Goal: Task Accomplishment & Management: Use online tool/utility

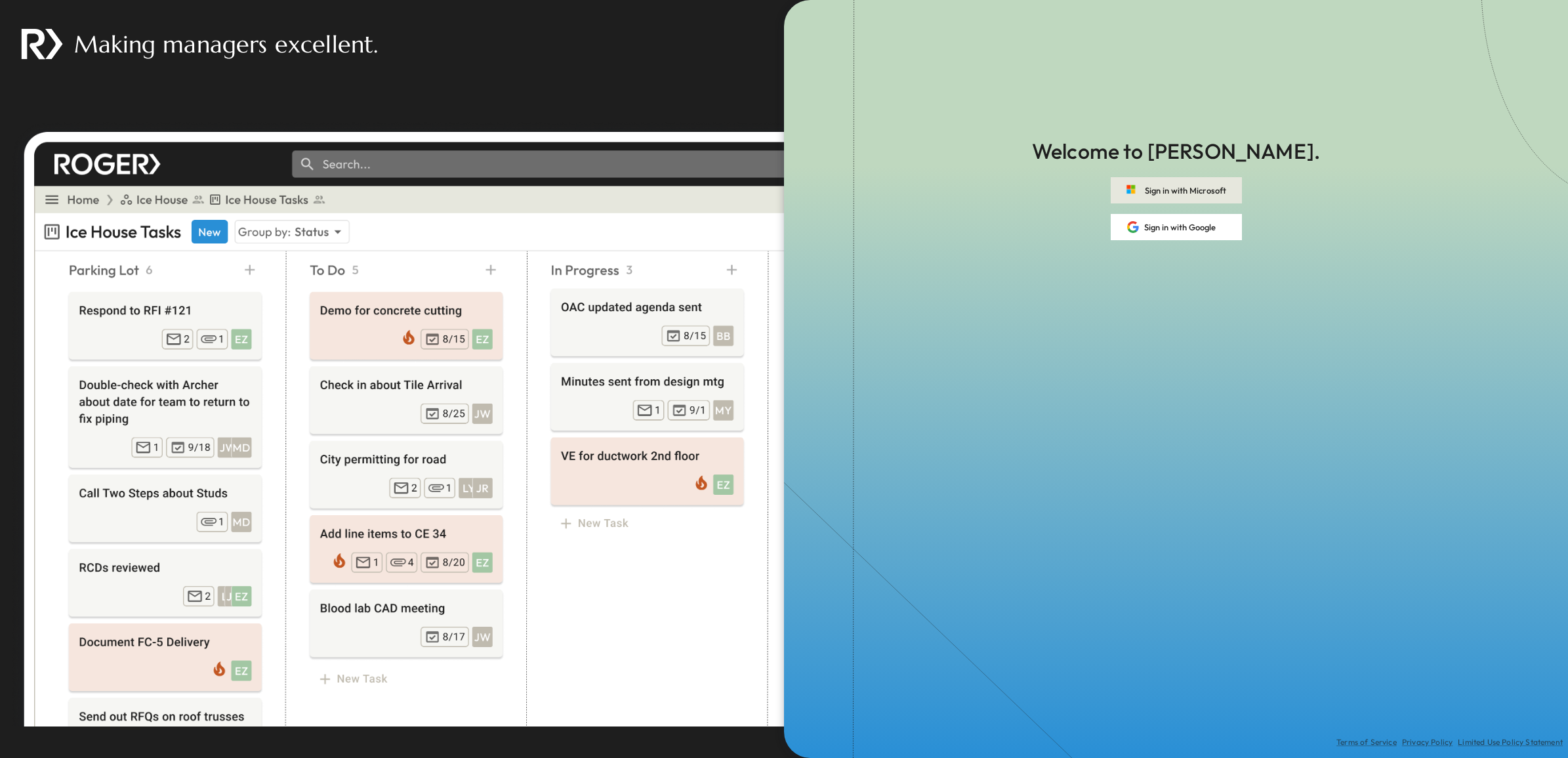
click at [1202, 192] on button "Sign in with Microsoft" at bounding box center [1176, 190] width 131 height 26
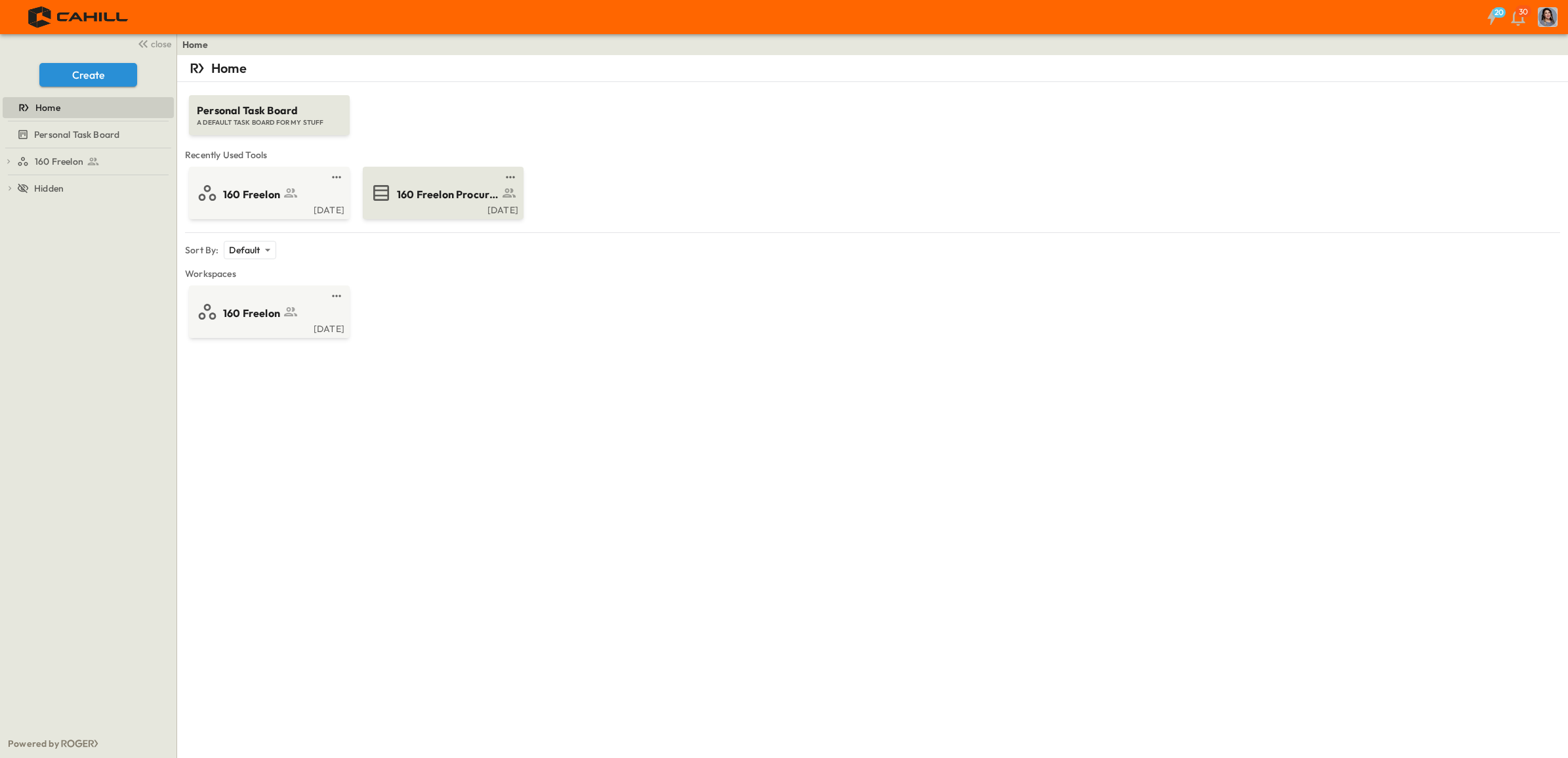
click at [424, 194] on span "160 Freelon Procurement Log" at bounding box center [448, 194] width 102 height 15
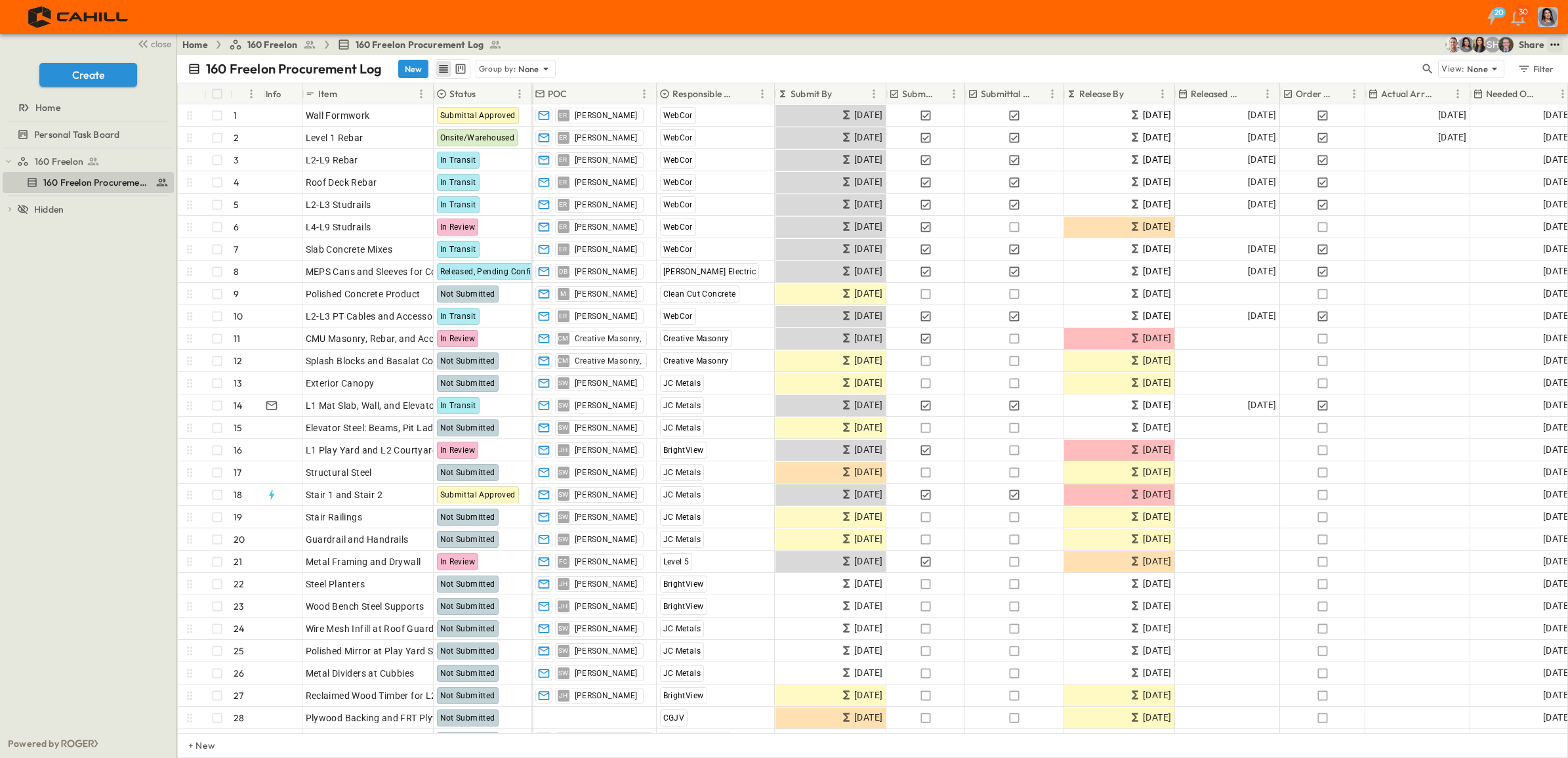
click at [1556, 49] on icon "test" at bounding box center [1555, 45] width 13 height 13
click at [1529, 235] on span "Upload schedule" at bounding box center [1520, 233] width 71 height 13
click at [0, 0] on input "Upload schedule" at bounding box center [0, 0] width 0 height 0
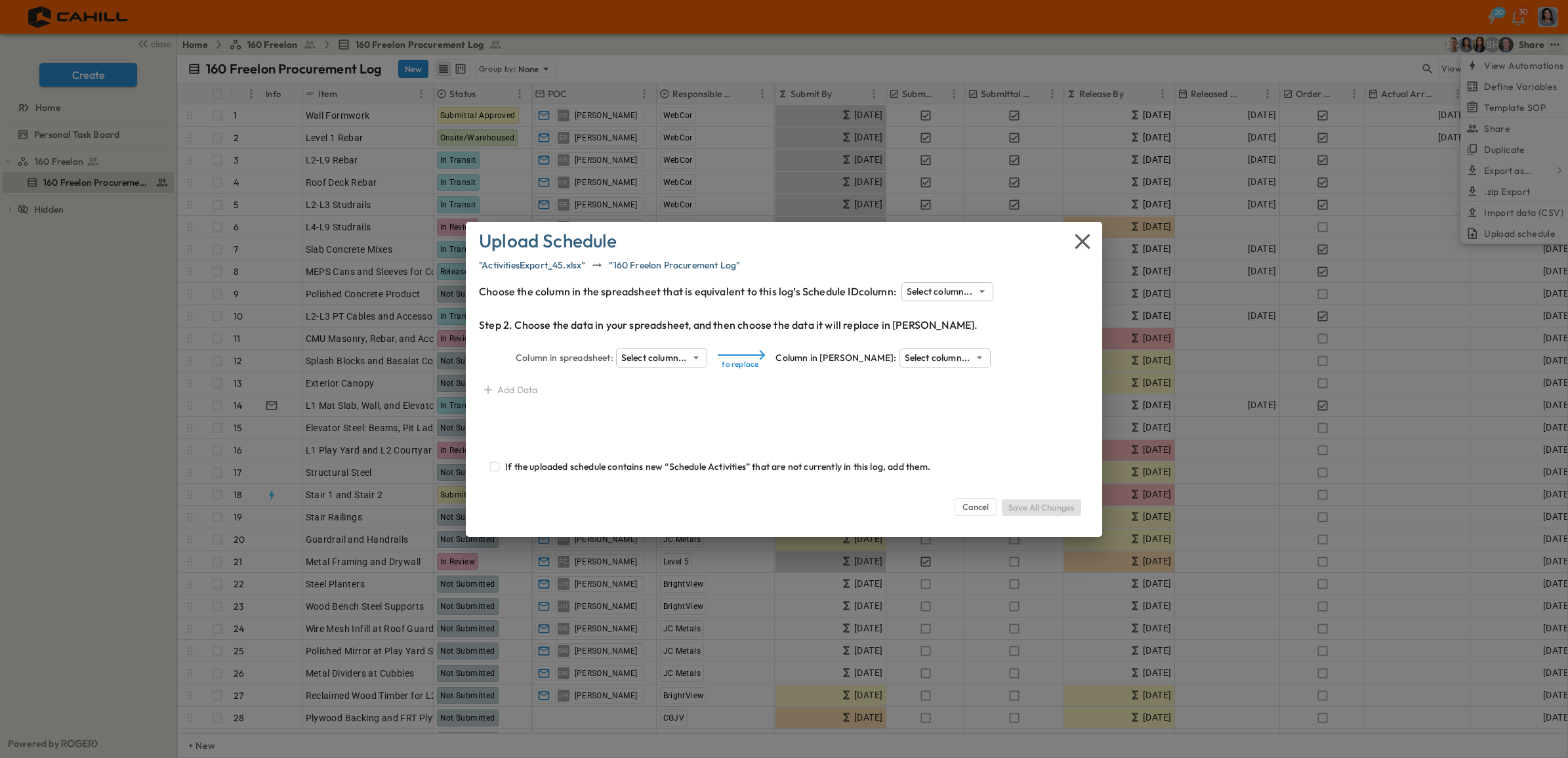
click at [964, 289] on body "20 30 close Create Home Personal Task Board 160 Freelon 160 Freelon Procurement…" at bounding box center [784, 379] width 1568 height 758
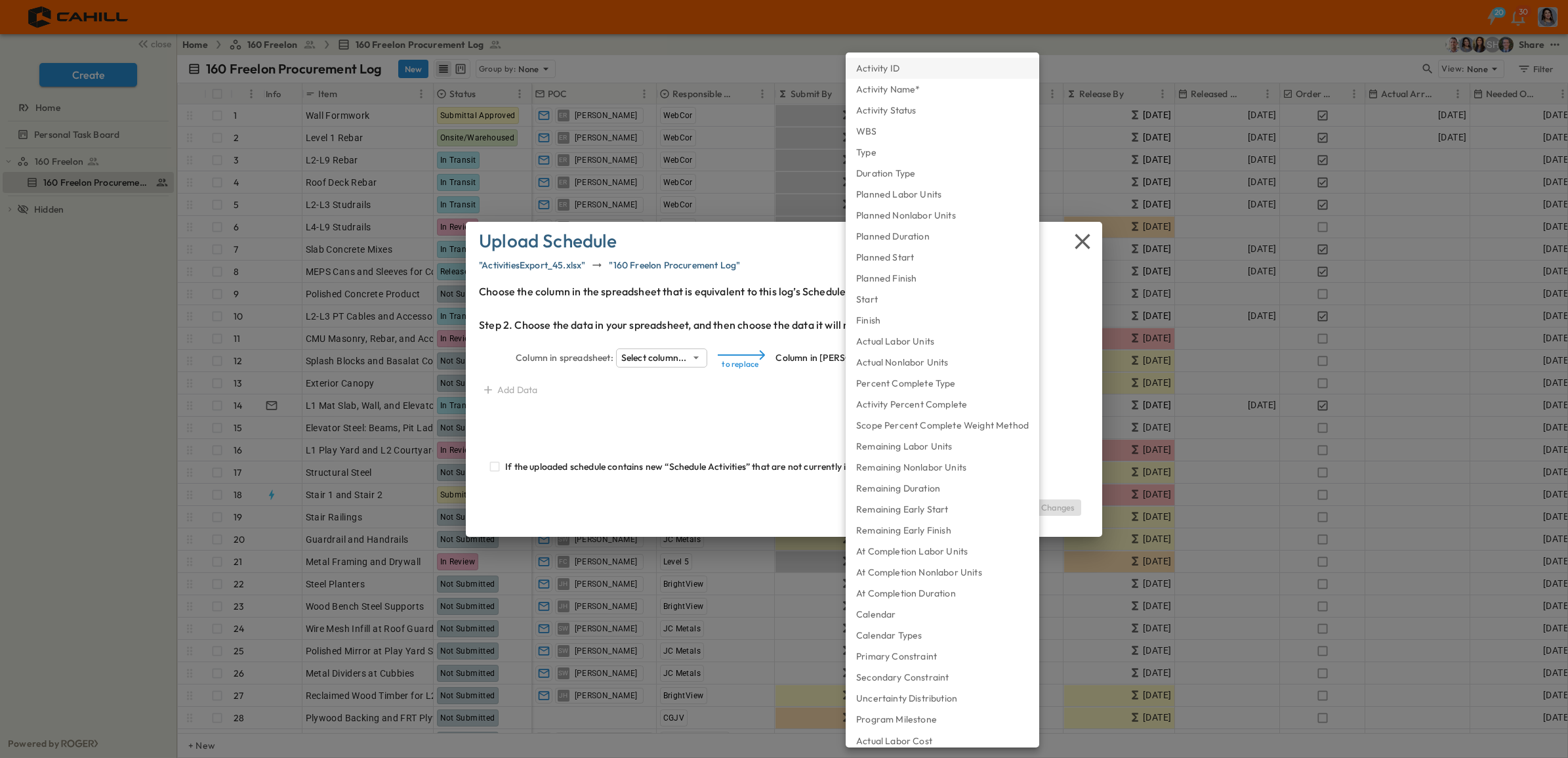
click at [958, 67] on li "Activity ID" at bounding box center [942, 68] width 194 height 21
type input "**********"
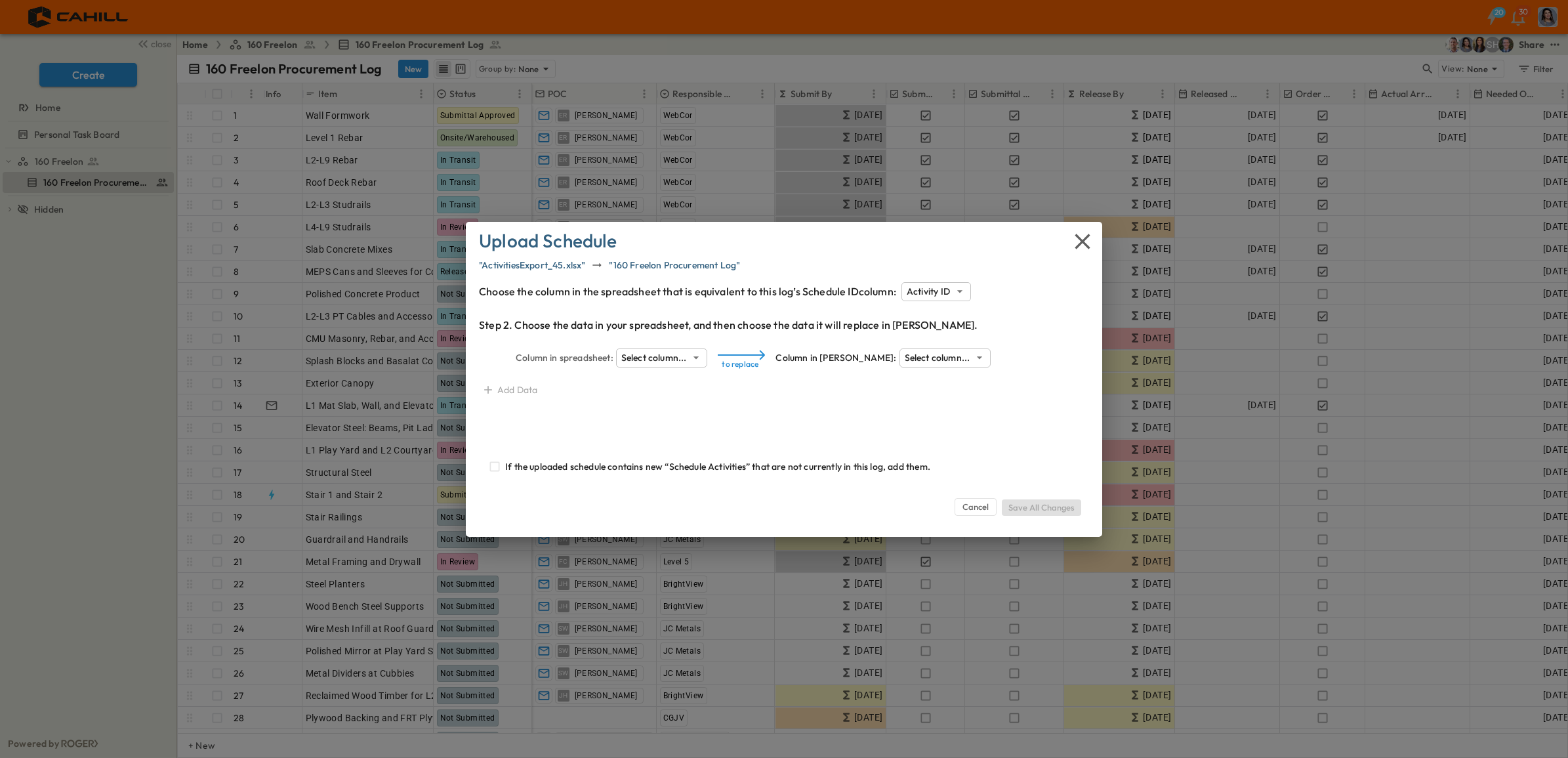
click at [686, 355] on body "20 30 close Create Home Personal Task Board 160 Freelon 160 Freelon Procurement…" at bounding box center [784, 379] width 1568 height 758
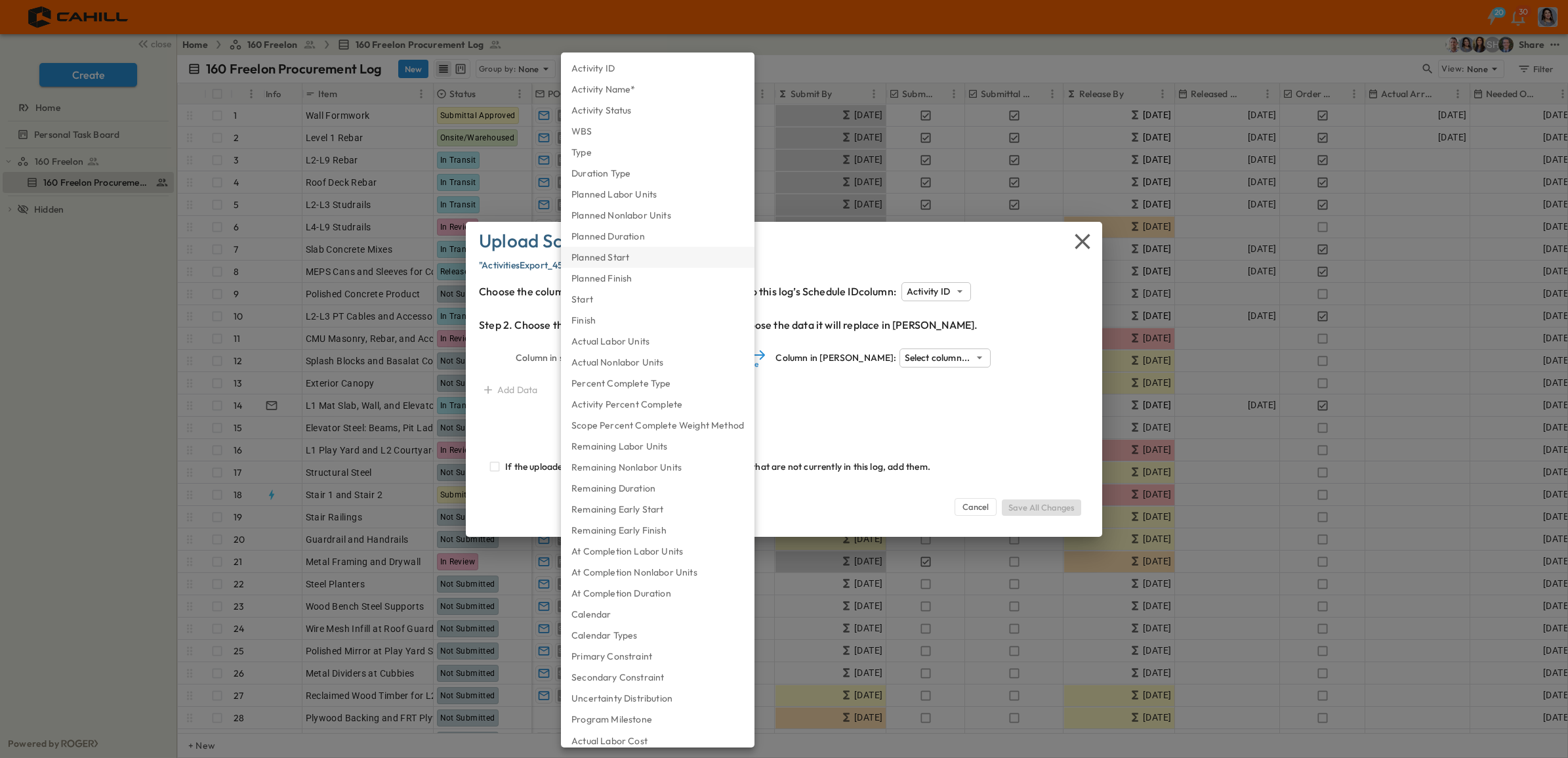
click at [645, 261] on li "Planned Start" at bounding box center [657, 257] width 194 height 21
type input "**********"
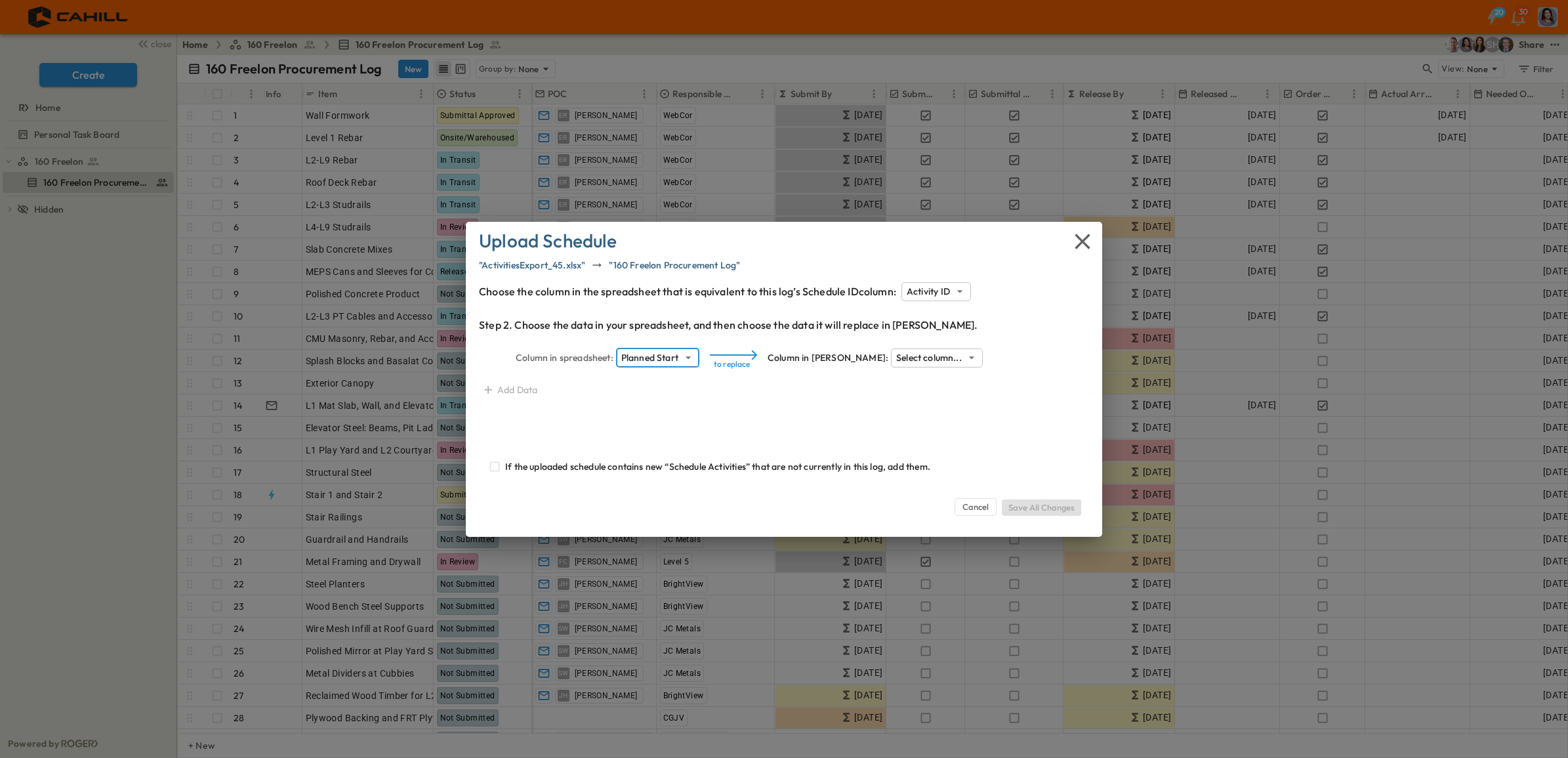
click at [912, 356] on body "20 30 close Create Home Personal Task Board 160 Freelon 160 Freelon Procurement…" at bounding box center [784, 379] width 1568 height 758
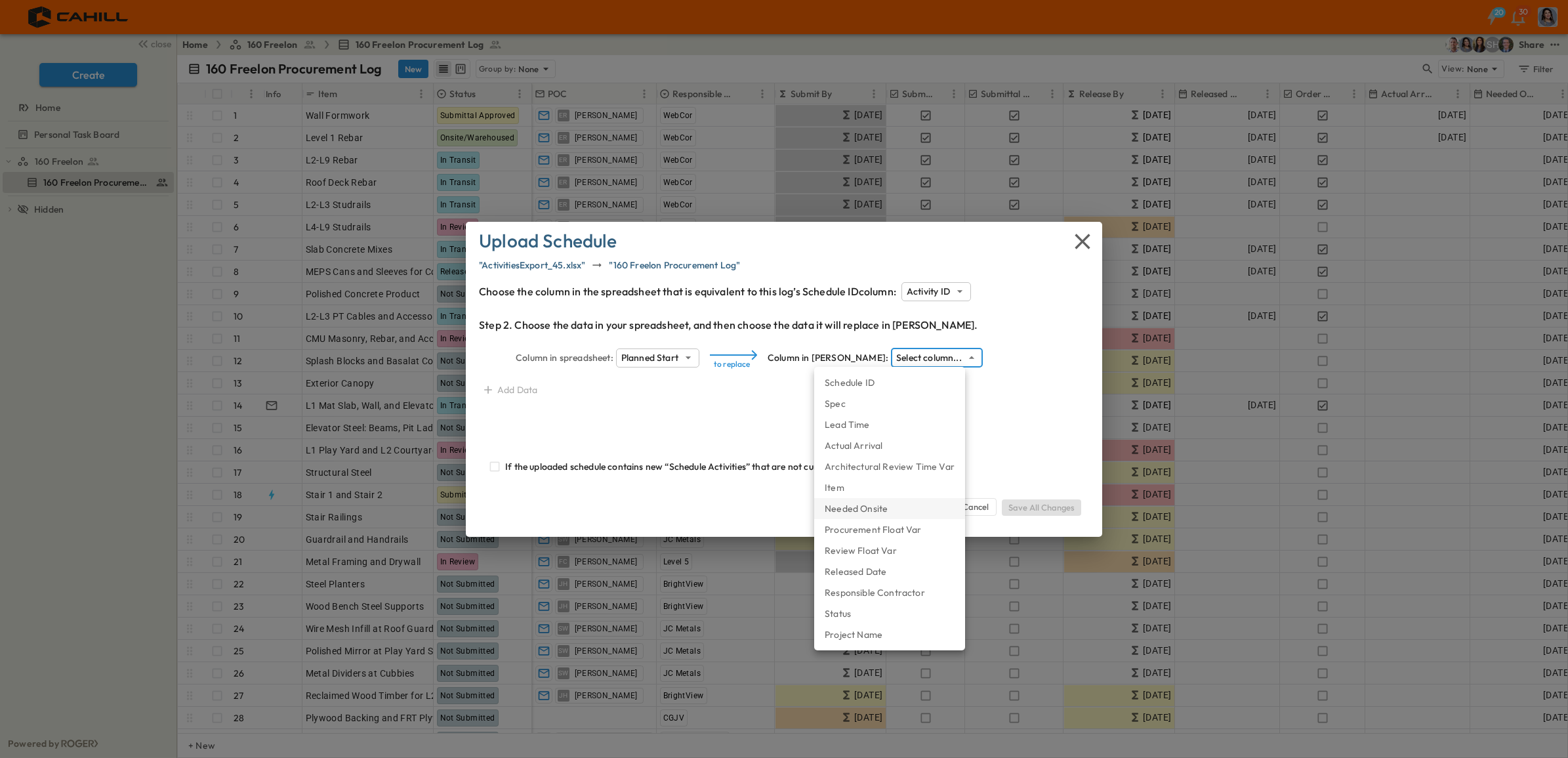
click at [890, 509] on li "Needed Onsite" at bounding box center [889, 509] width 151 height 21
type input "**********"
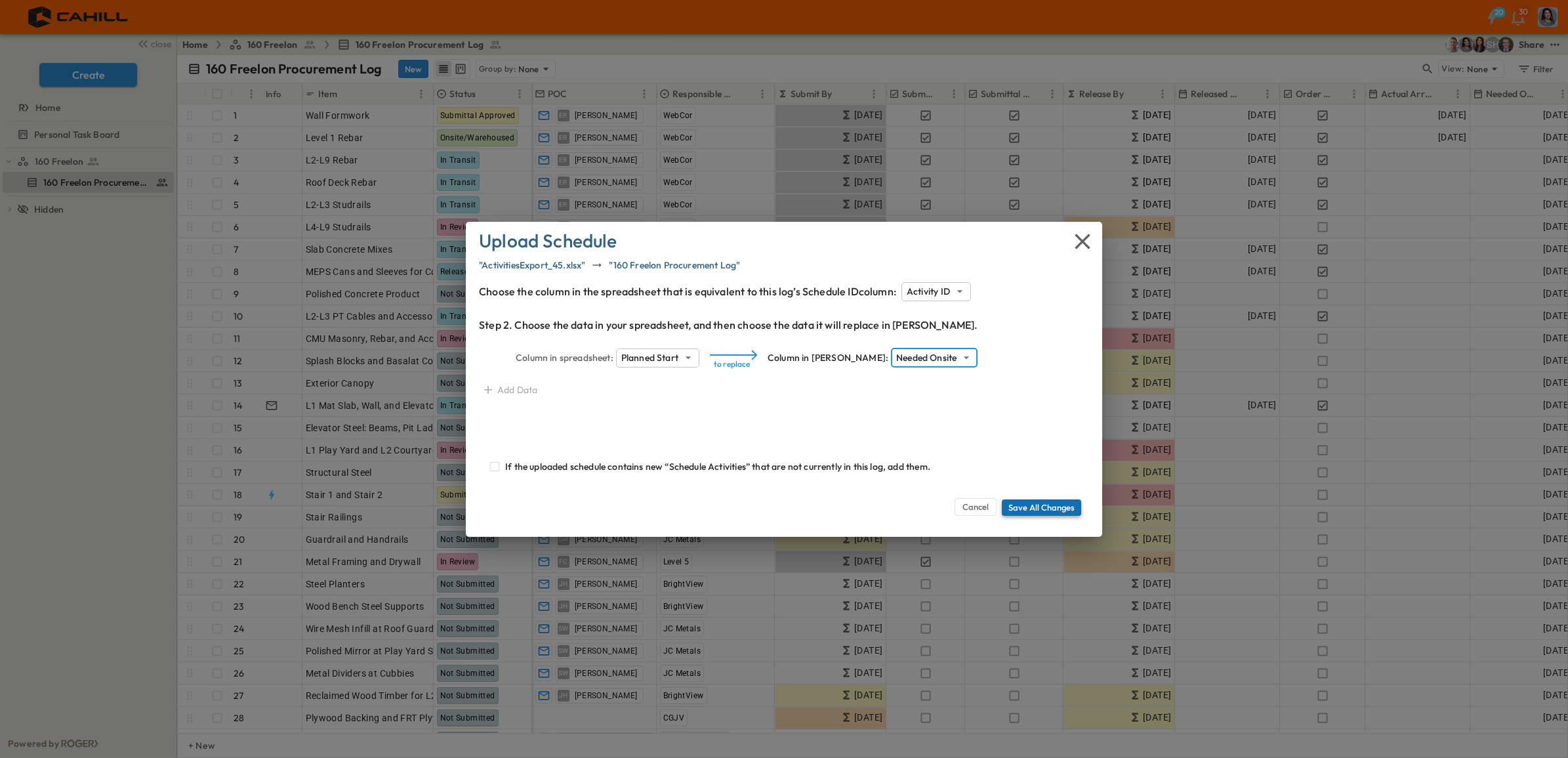
click at [1021, 503] on button "Save All Changes" at bounding box center [1042, 507] width 79 height 16
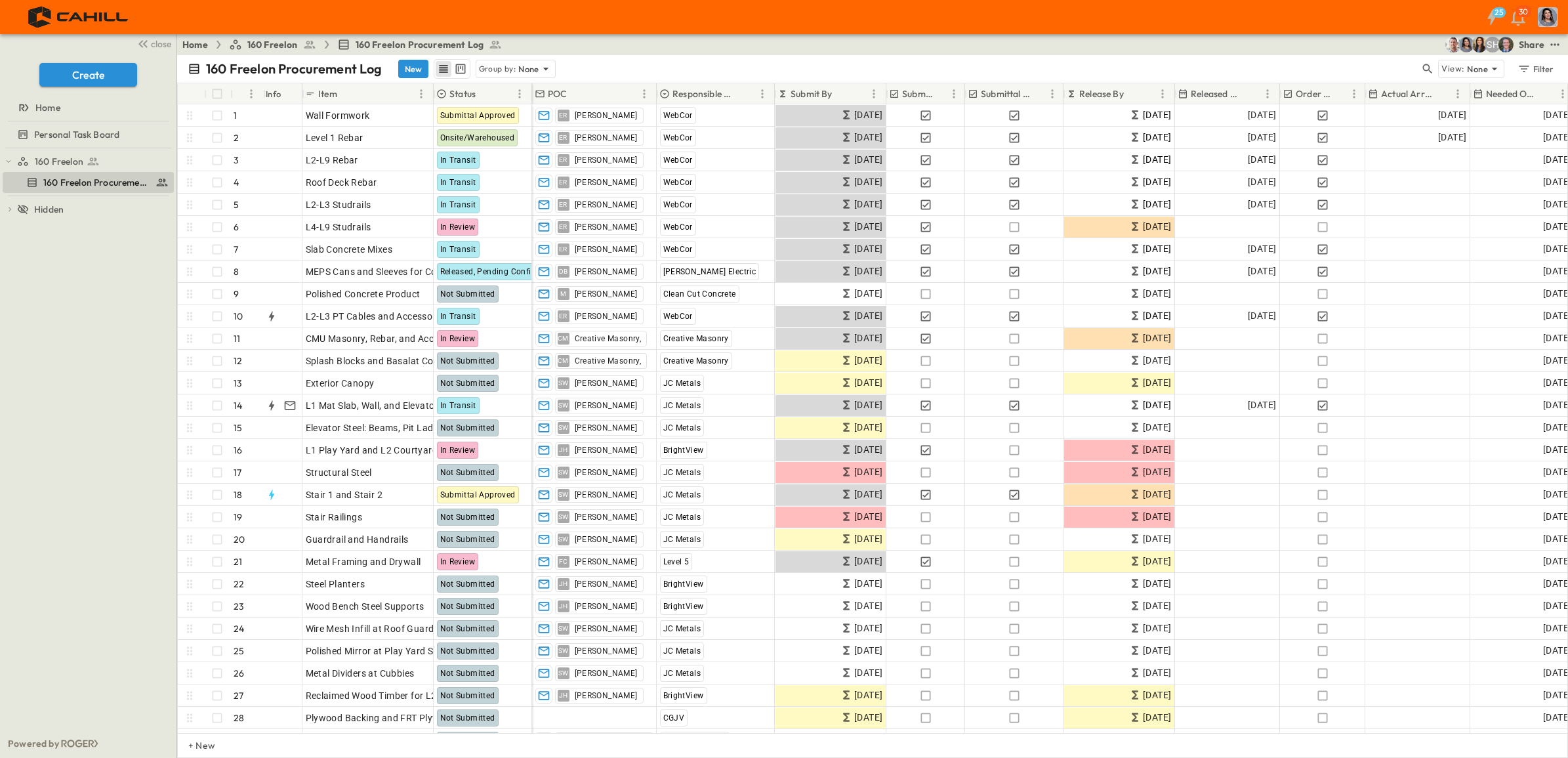
click at [822, 93] on p "Submit By" at bounding box center [811, 94] width 42 height 13
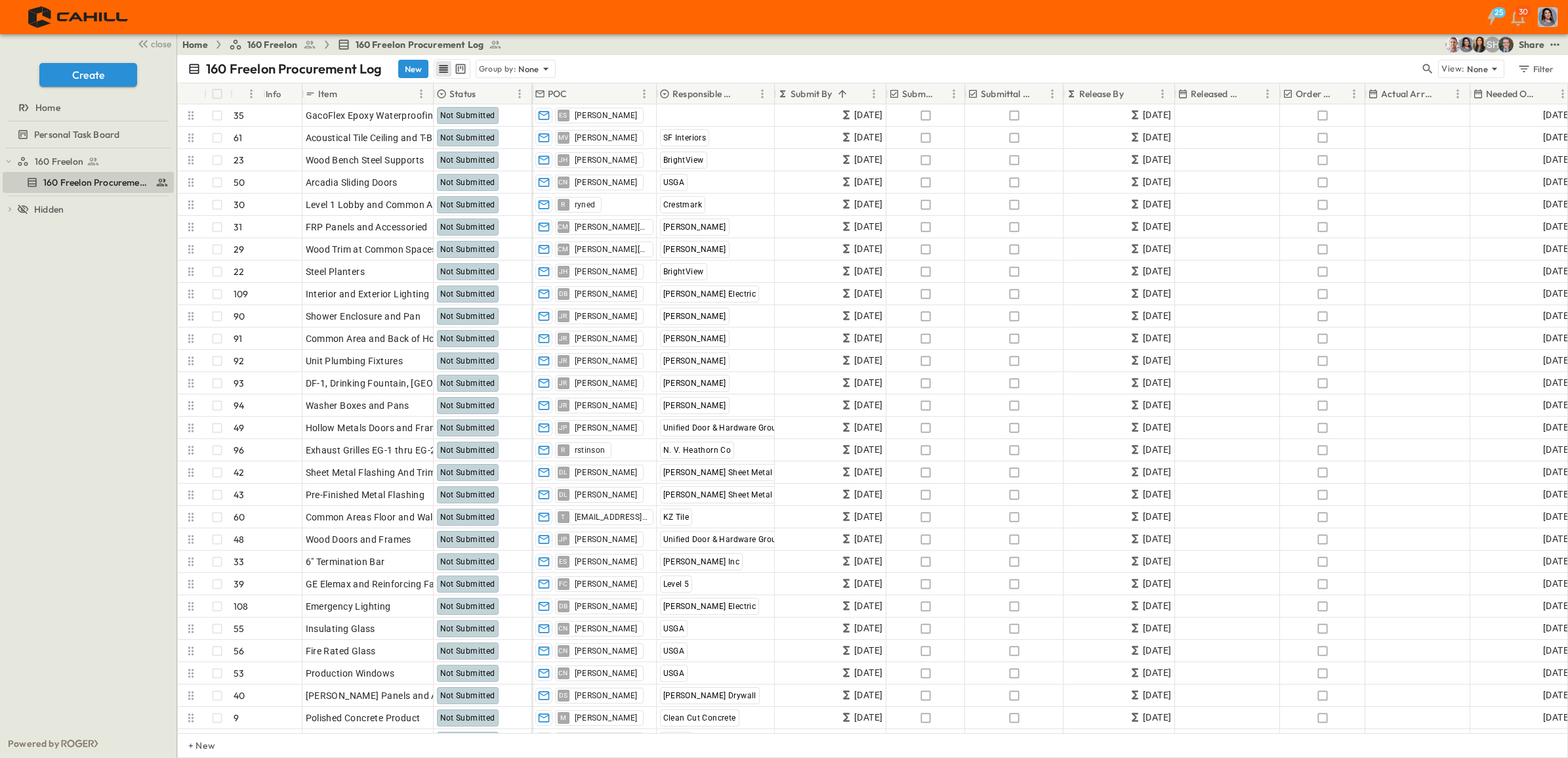
click at [823, 92] on p "Submit By" at bounding box center [811, 94] width 42 height 13
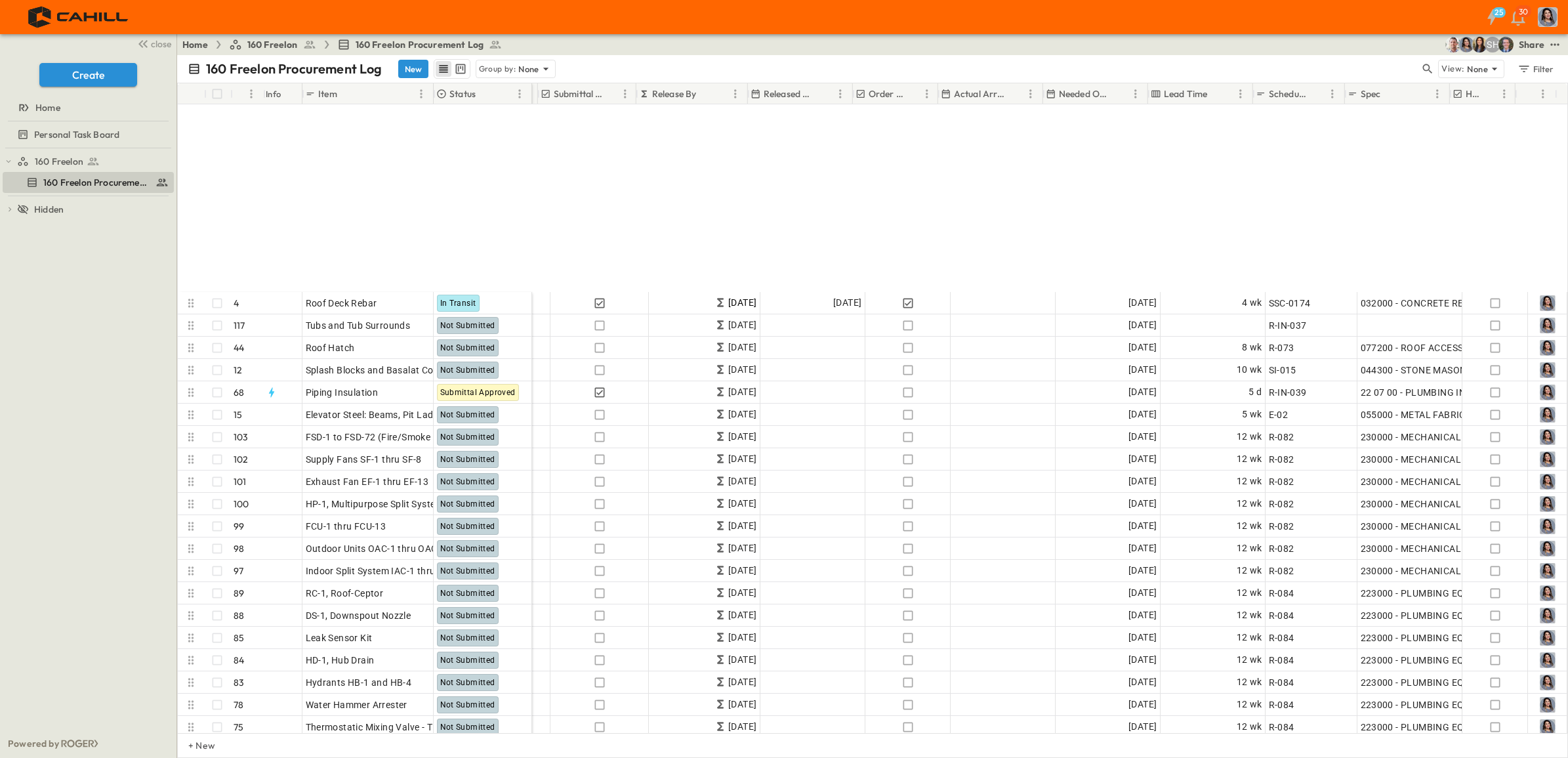
scroll to position [1476, 427]
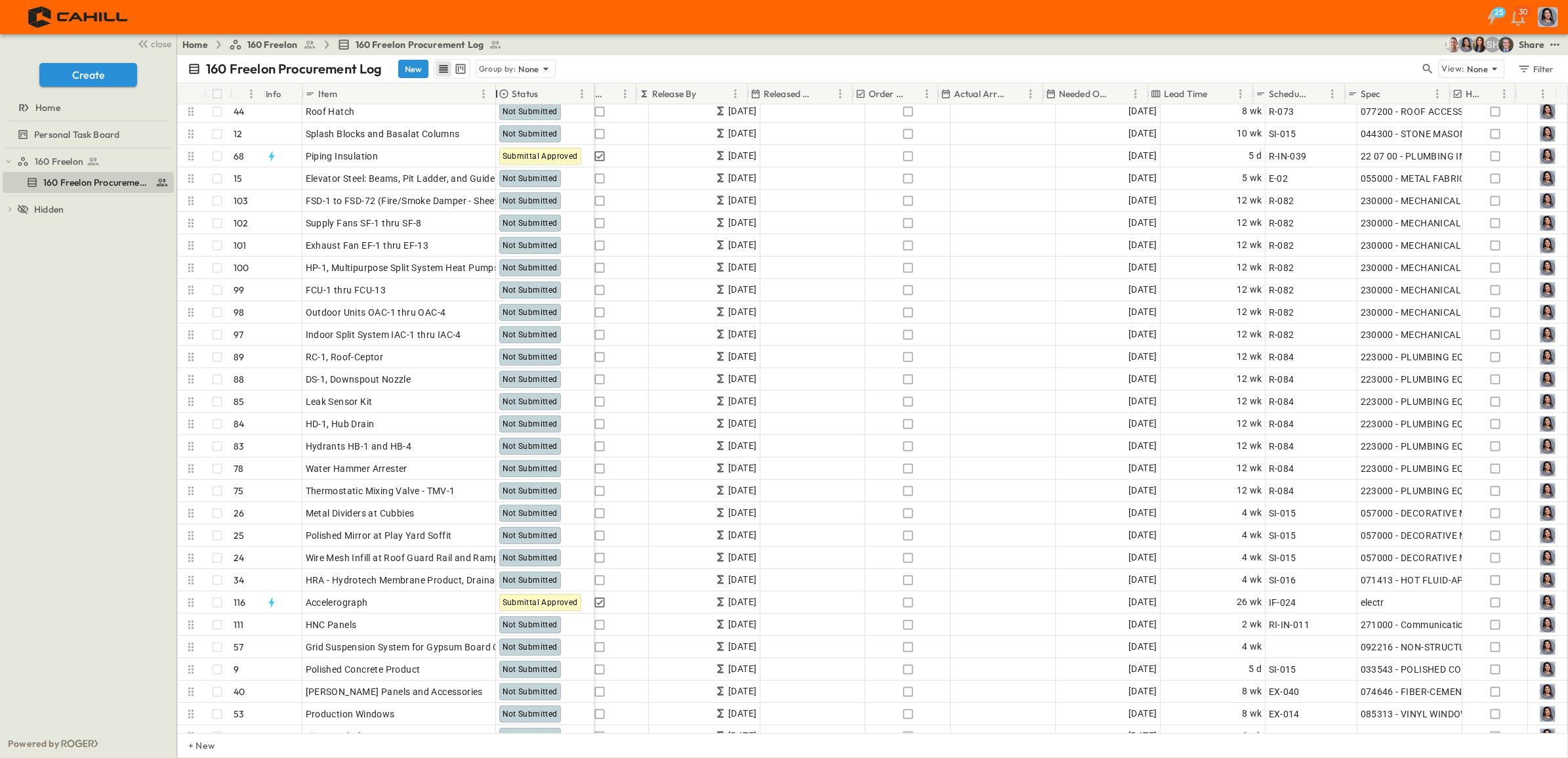
drag, startPoint x: 433, startPoint y: 93, endPoint x: 495, endPoint y: 103, distance: 62.8
click at [495, 103] on div at bounding box center [497, 94] width 13 height 37
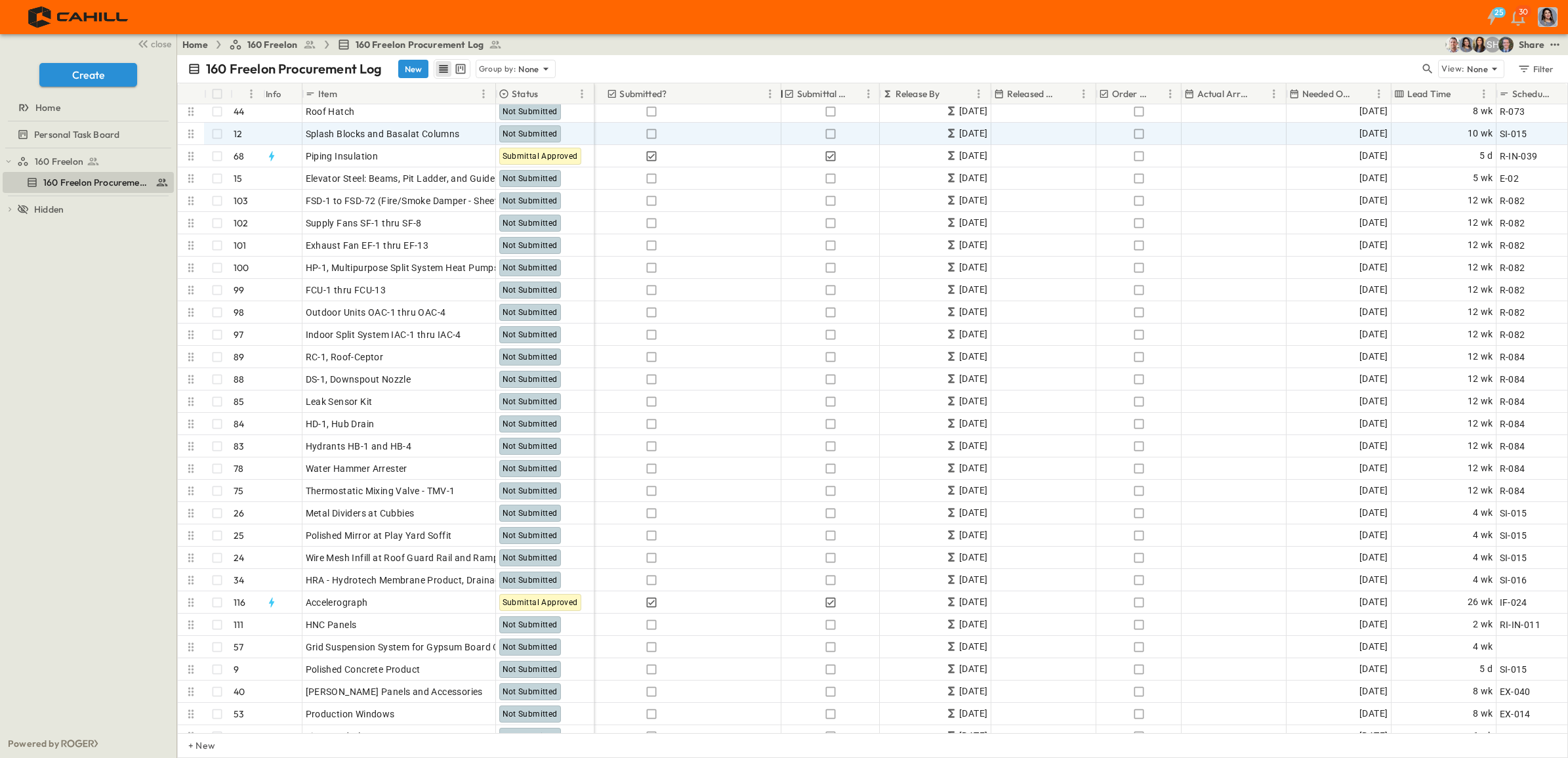
drag, startPoint x: 595, startPoint y: 94, endPoint x: 776, endPoint y: 123, distance: 183.3
click at [776, 123] on div "# Info Item Status POC Responsible Contractor Submit By Submitted? Submittal Ap…" at bounding box center [872, 408] width 1389 height 650
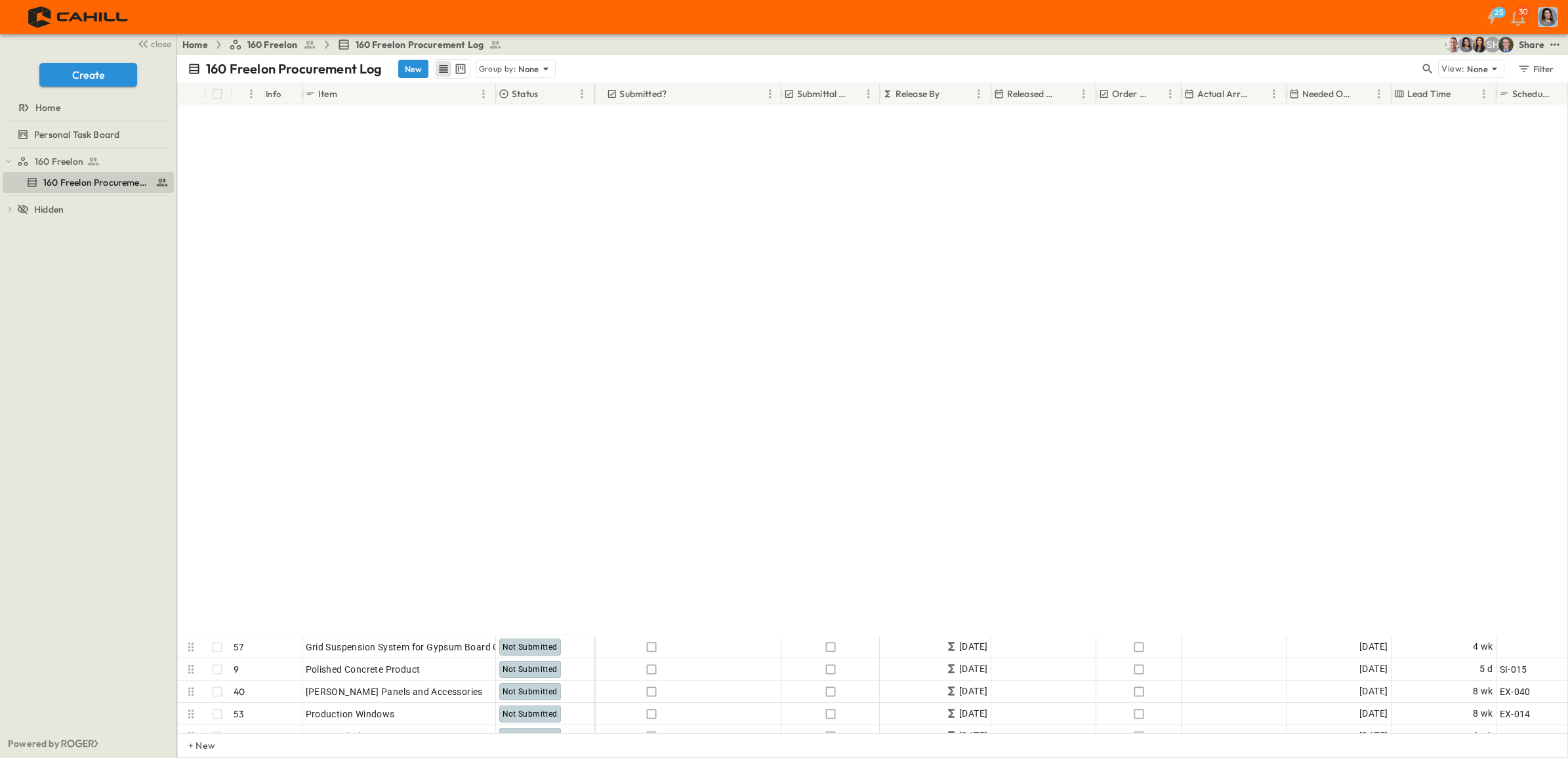
scroll to position [2061, 427]
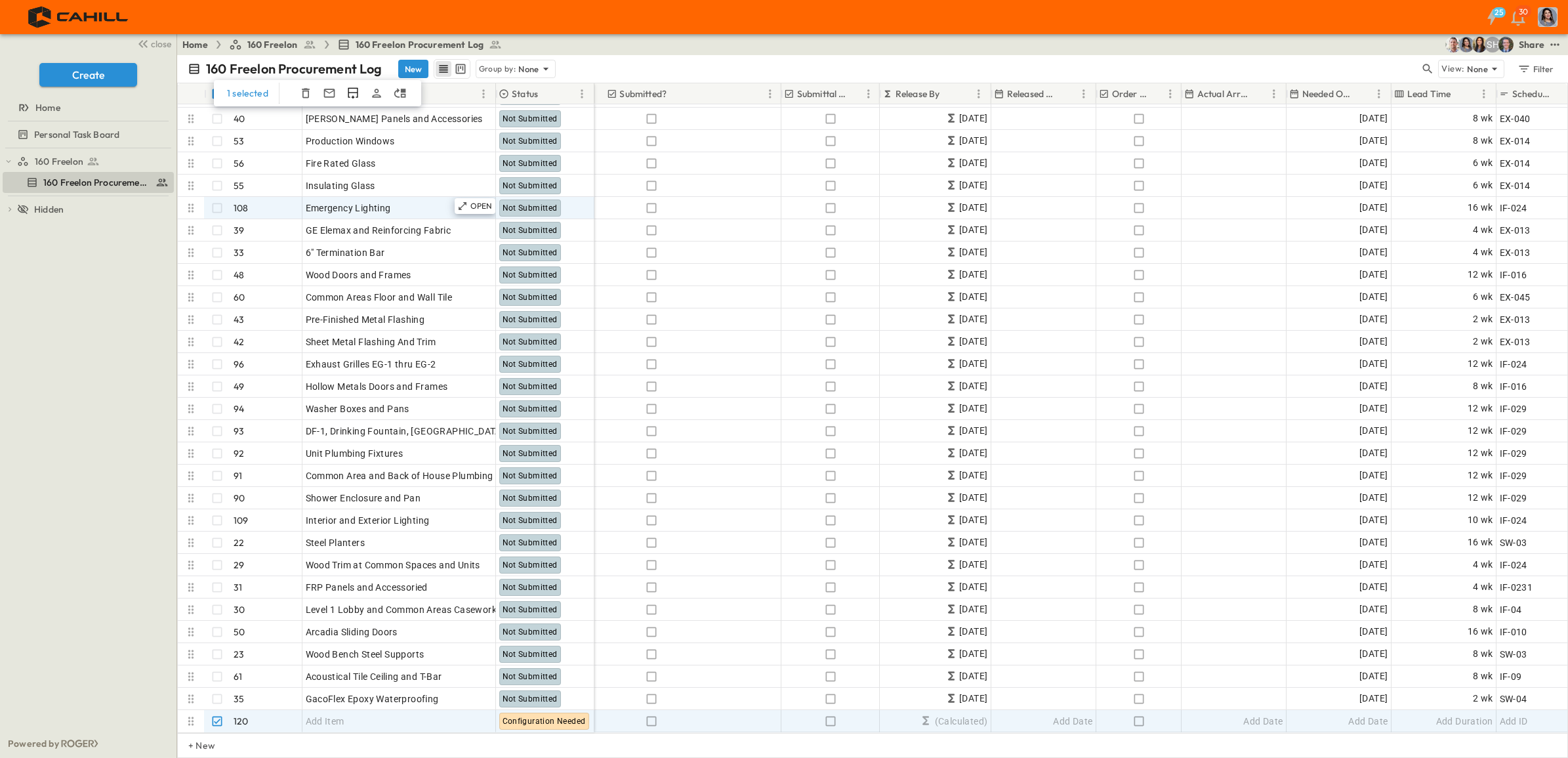
click at [304, 99] on icon "button" at bounding box center [306, 93] width 13 height 13
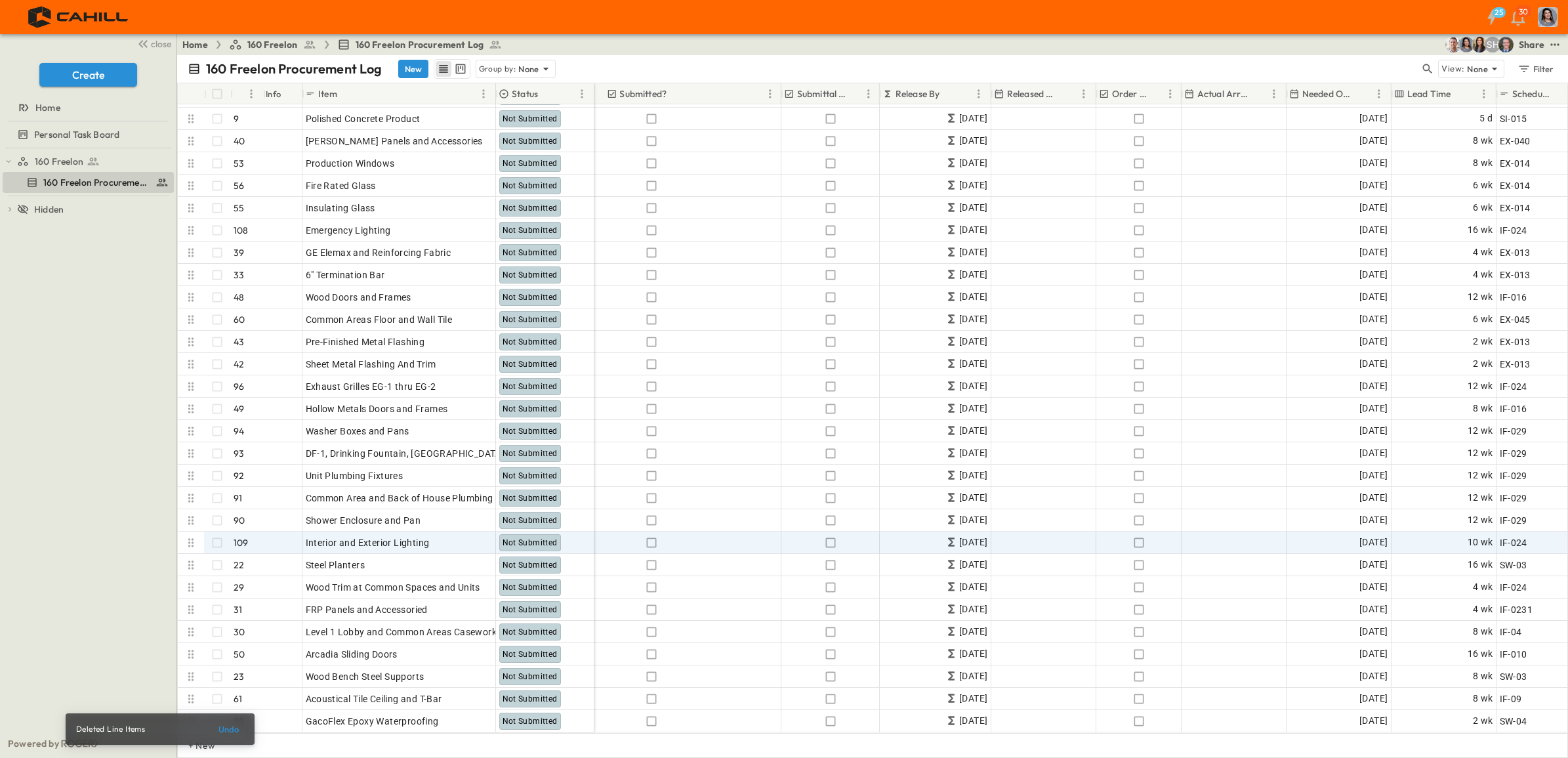
scroll to position [2039, 427]
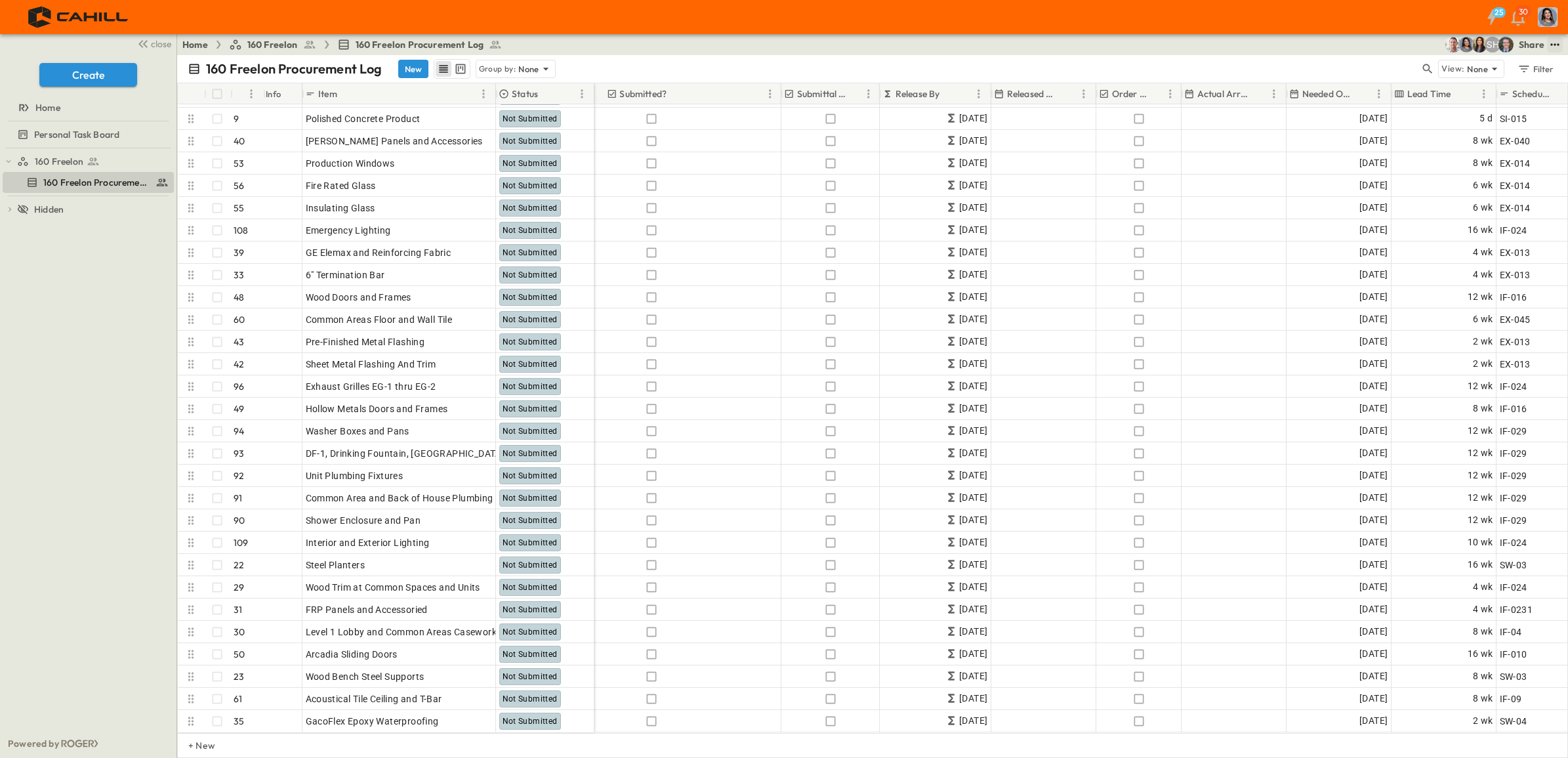
click at [1558, 42] on icon "test" at bounding box center [1555, 45] width 13 height 13
click at [1523, 91] on span "Define Variables" at bounding box center [1520, 87] width 73 height 13
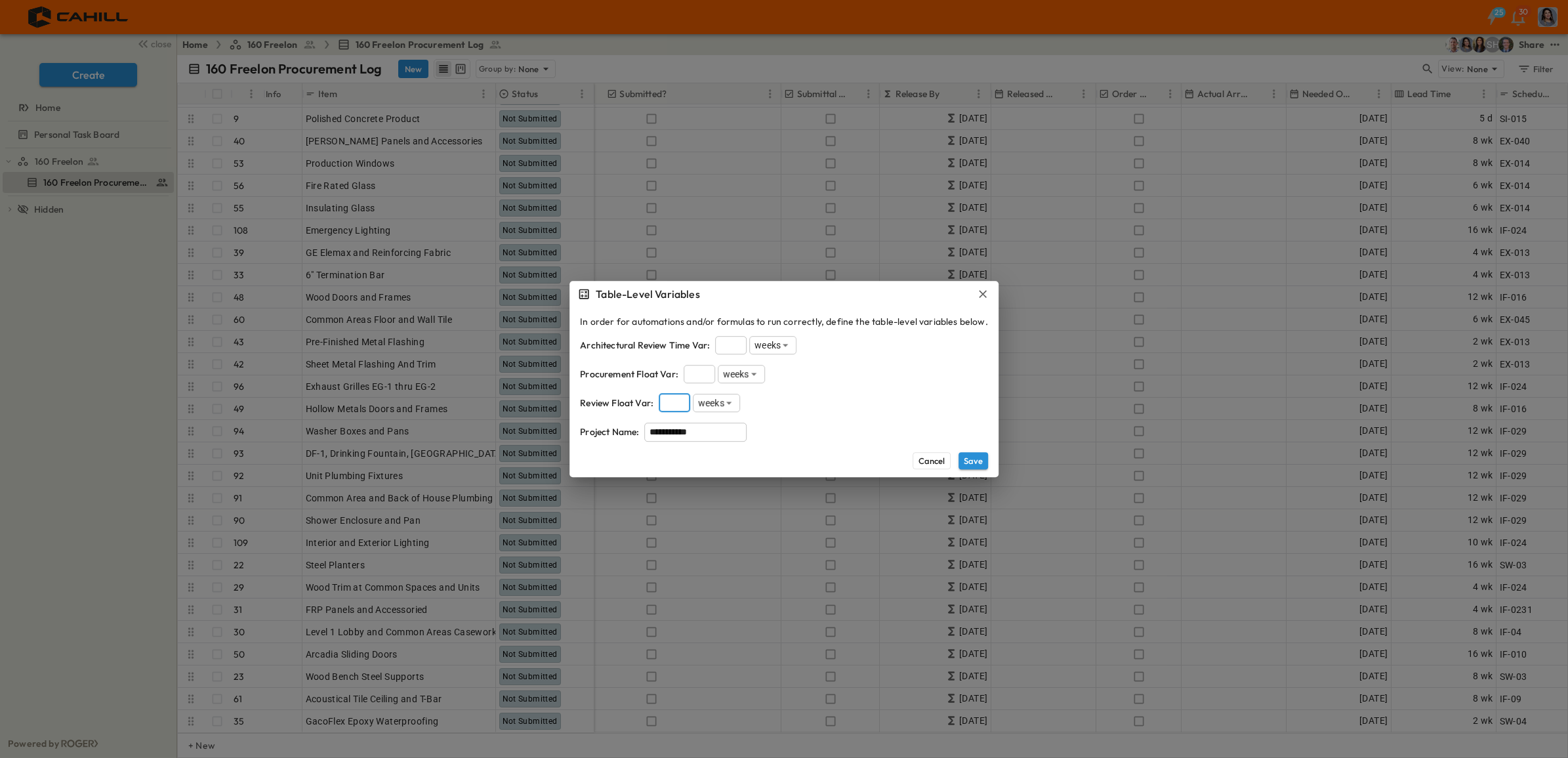
type input "*"
click at [739, 341] on input "*" at bounding box center [731, 345] width 32 height 19
type input "*"
click at [709, 375] on input "*" at bounding box center [700, 374] width 32 height 19
click at [973, 461] on button "Save" at bounding box center [973, 460] width 30 height 17
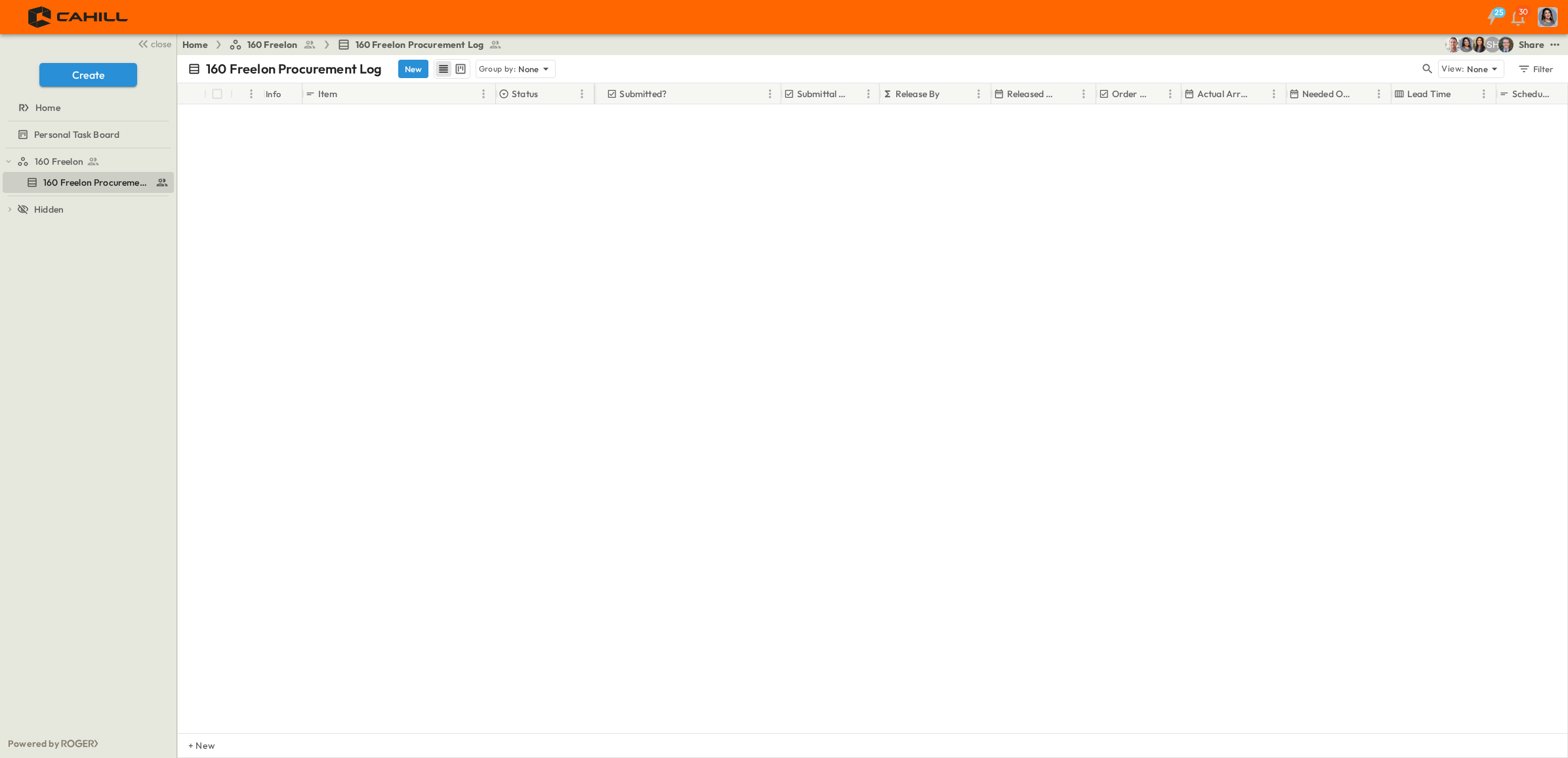
scroll to position [0, 427]
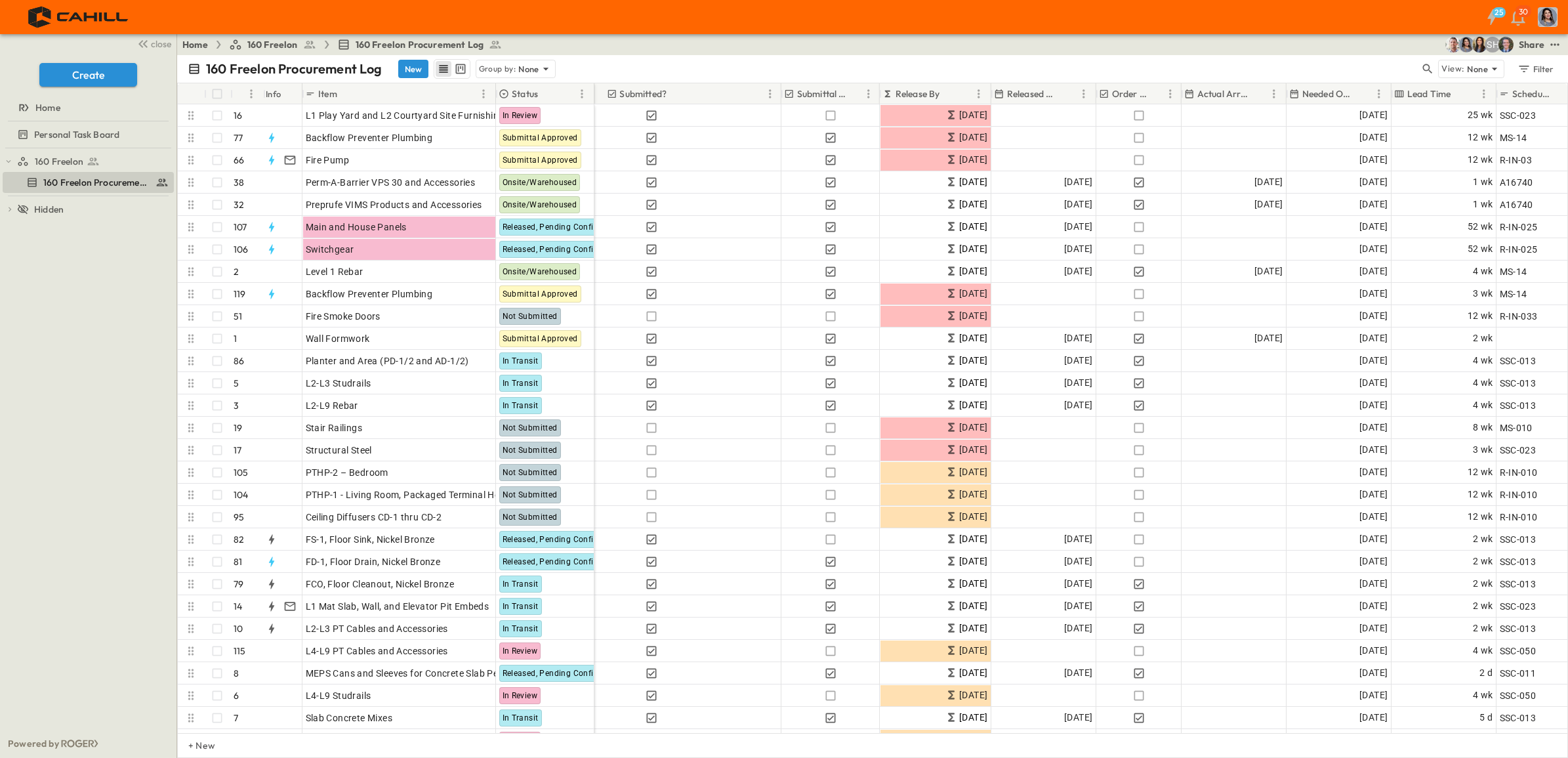
click at [932, 96] on p "Release By" at bounding box center [917, 94] width 44 height 13
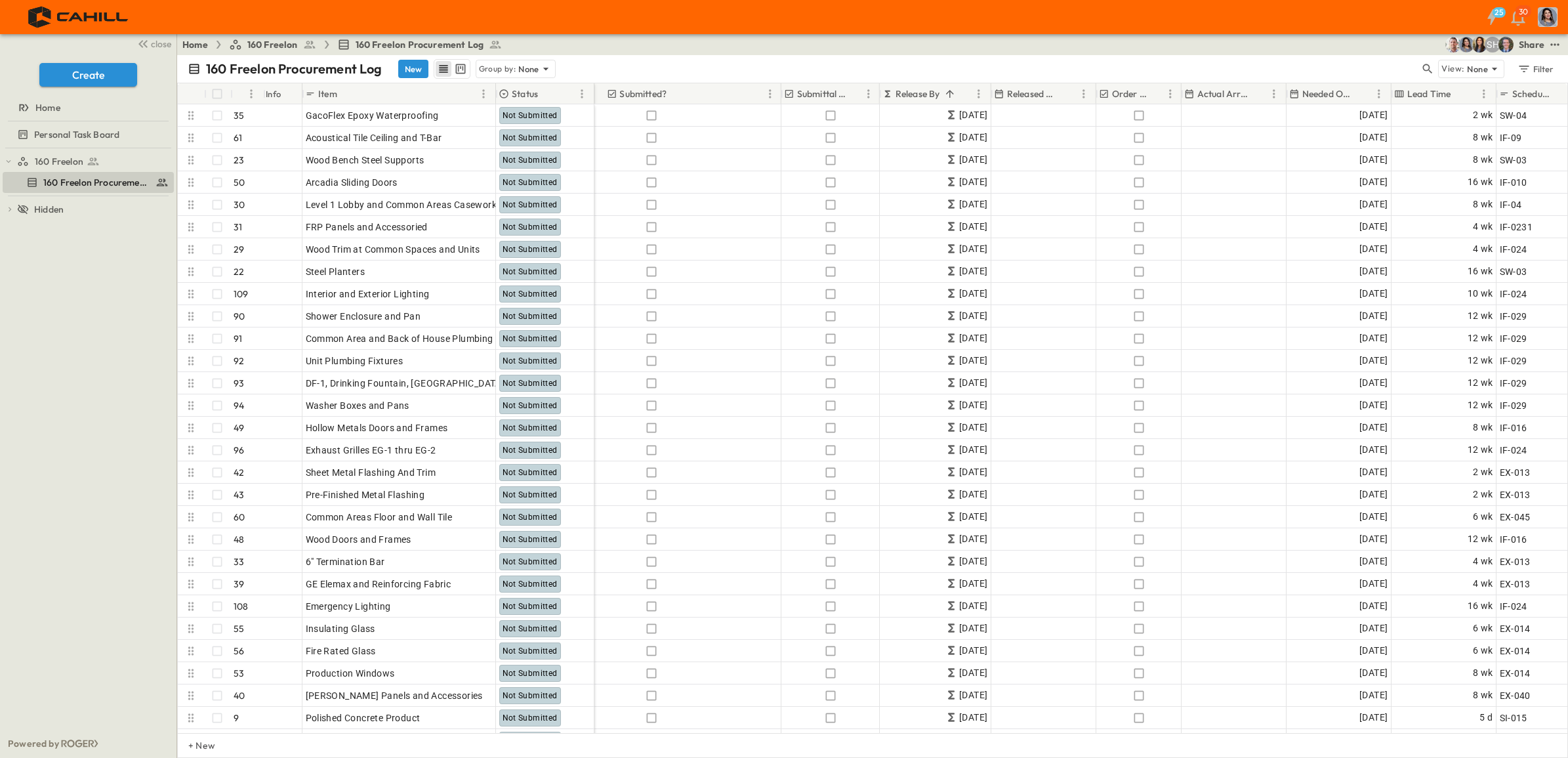
click at [935, 96] on p "Release By" at bounding box center [917, 94] width 44 height 13
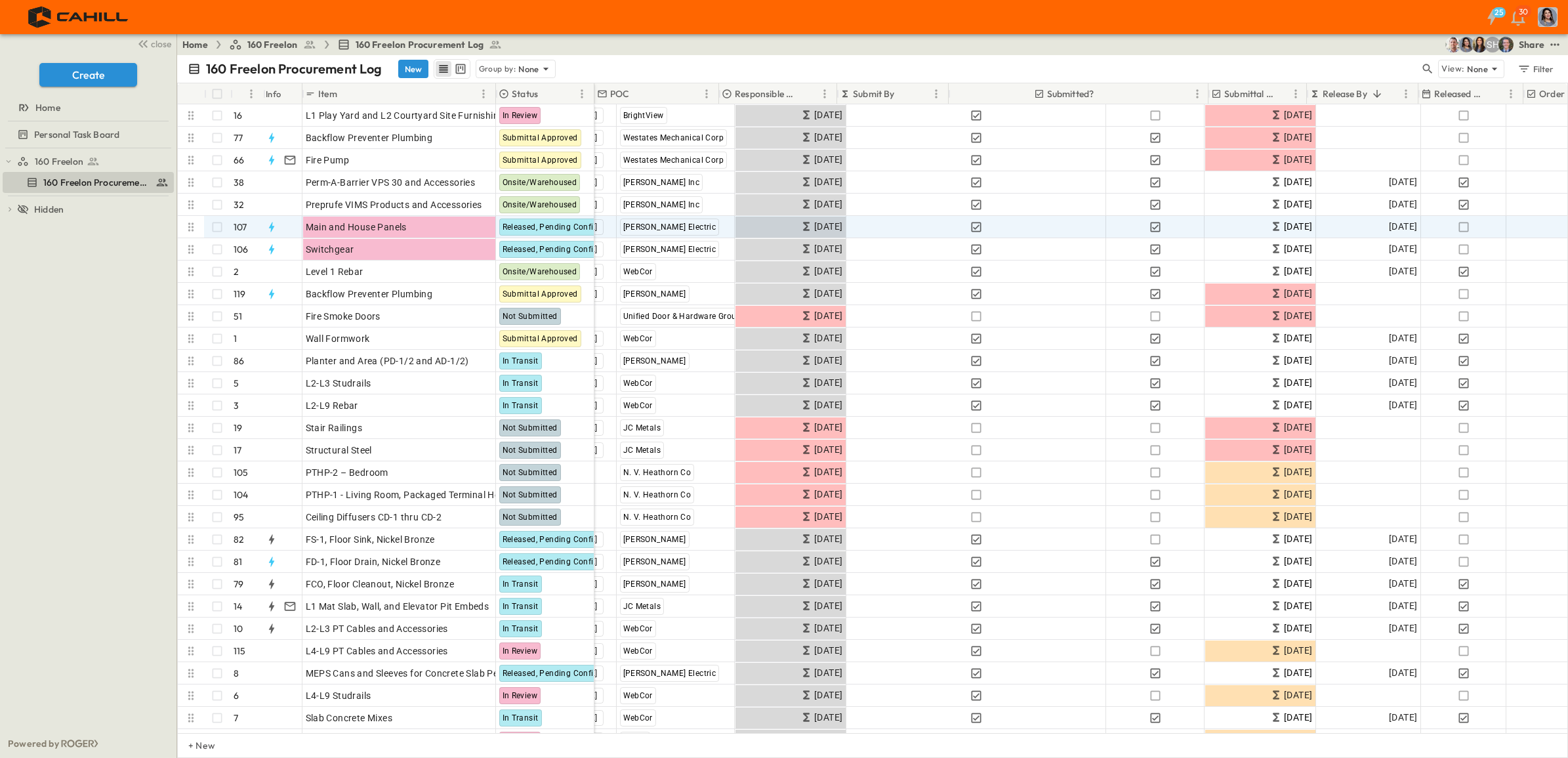
scroll to position [0, 0]
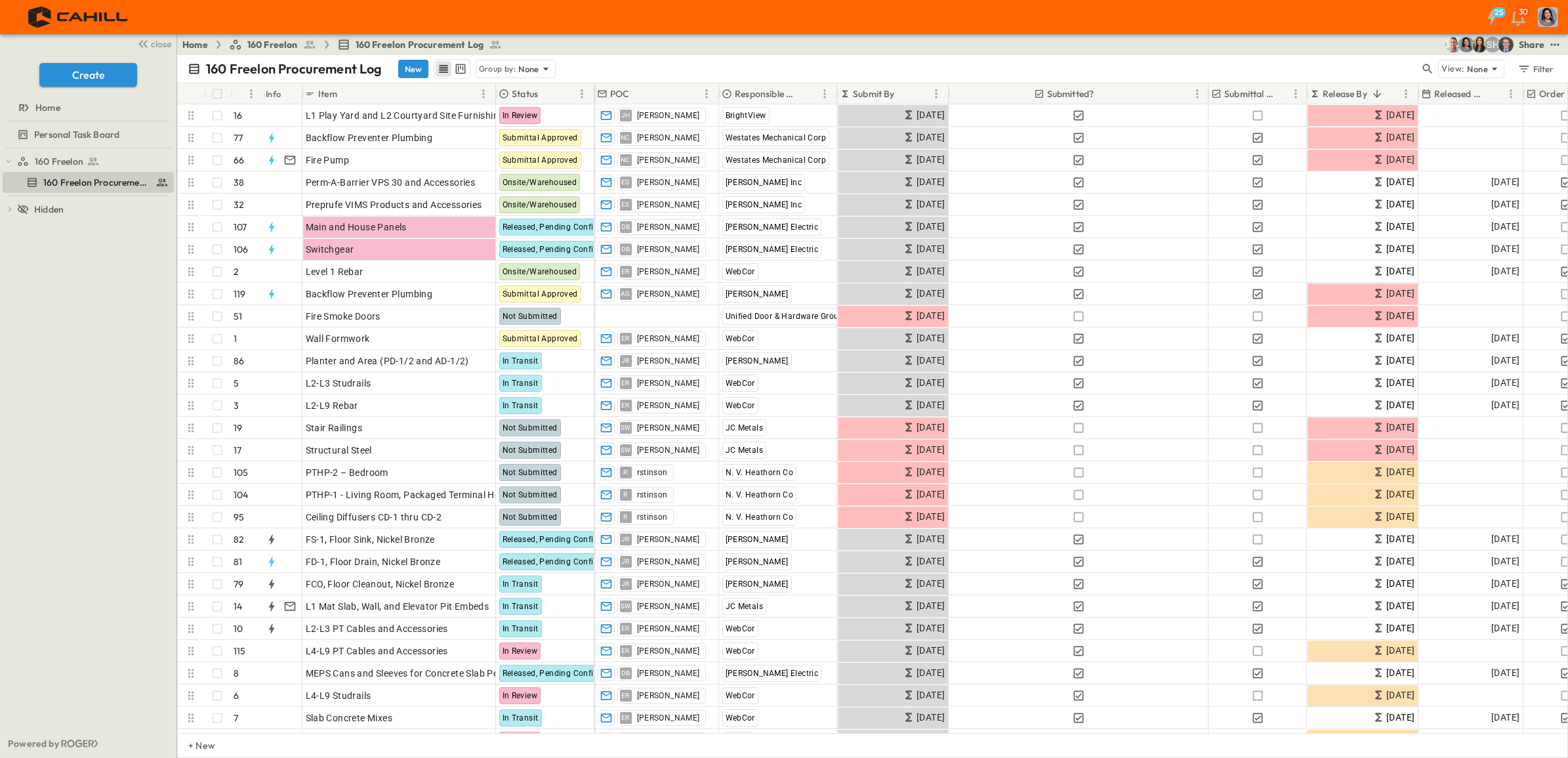
click at [877, 89] on p "Submit By" at bounding box center [874, 94] width 42 height 13
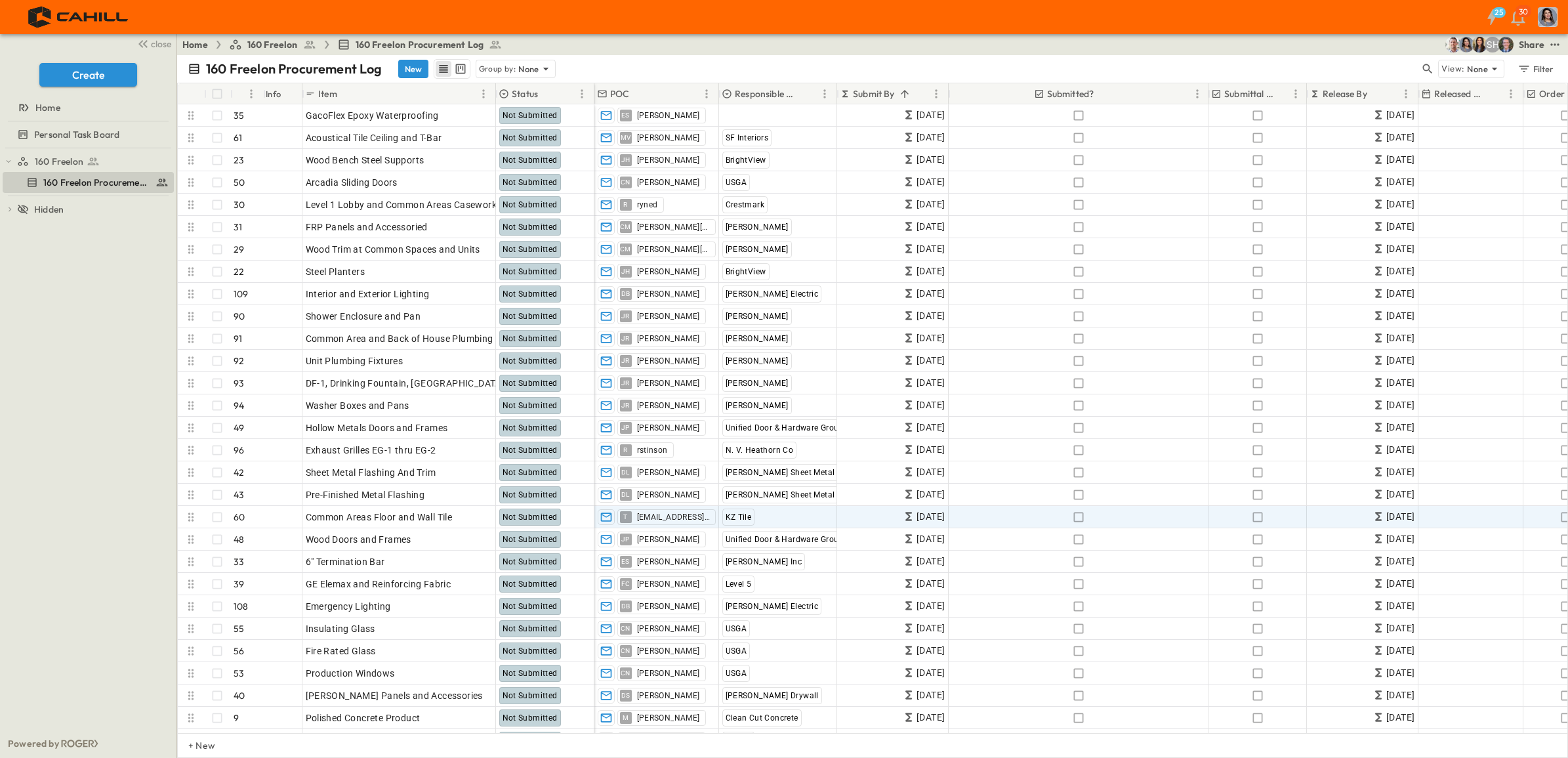
drag, startPoint x: 882, startPoint y: 89, endPoint x: 946, endPoint y: 523, distance: 438.7
click at [883, 89] on p "Submit By" at bounding box center [874, 94] width 42 height 13
